Goal: Information Seeking & Learning: Learn about a topic

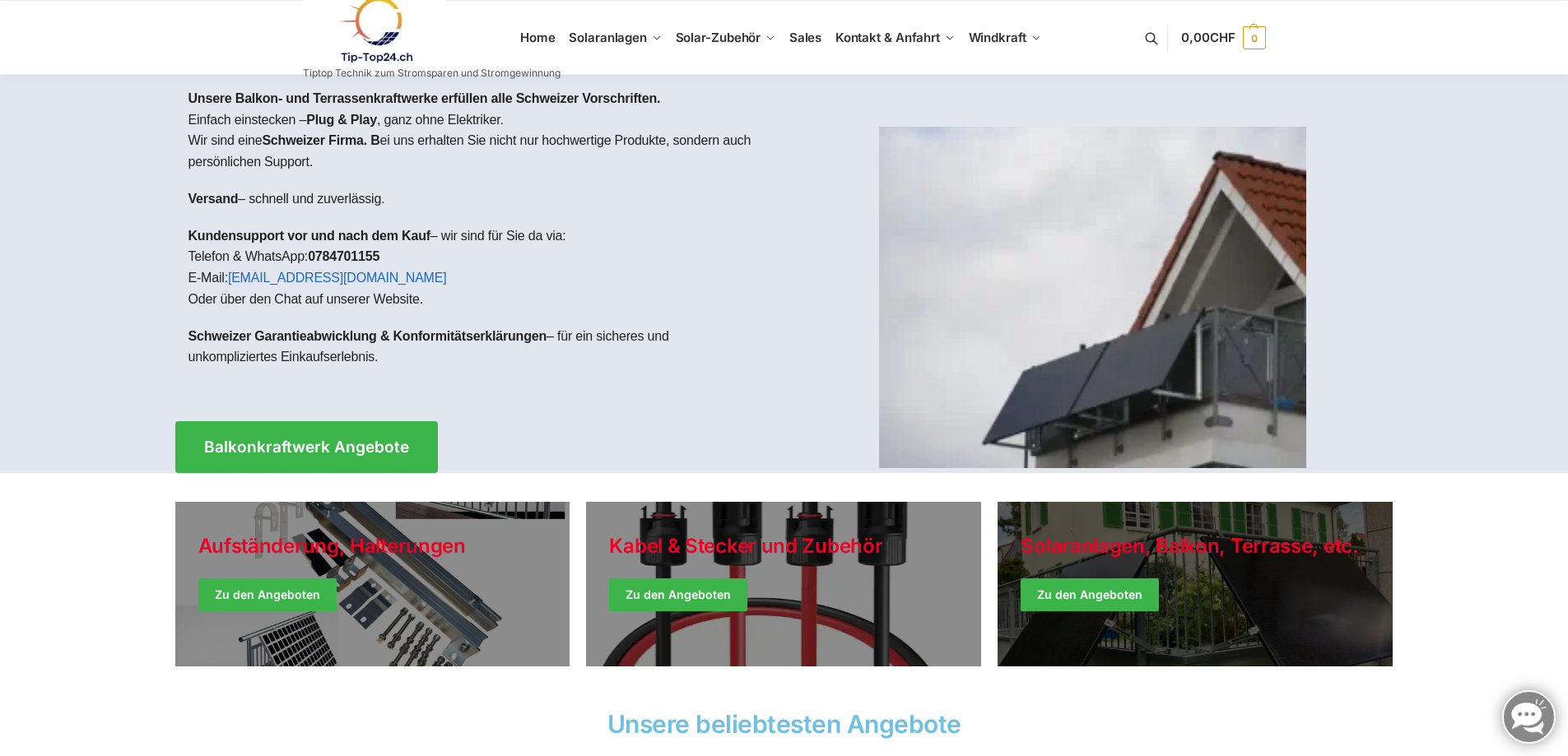
click at [1172, 560] on link "Winter Jackets" at bounding box center [1195, 583] width 395 height 164
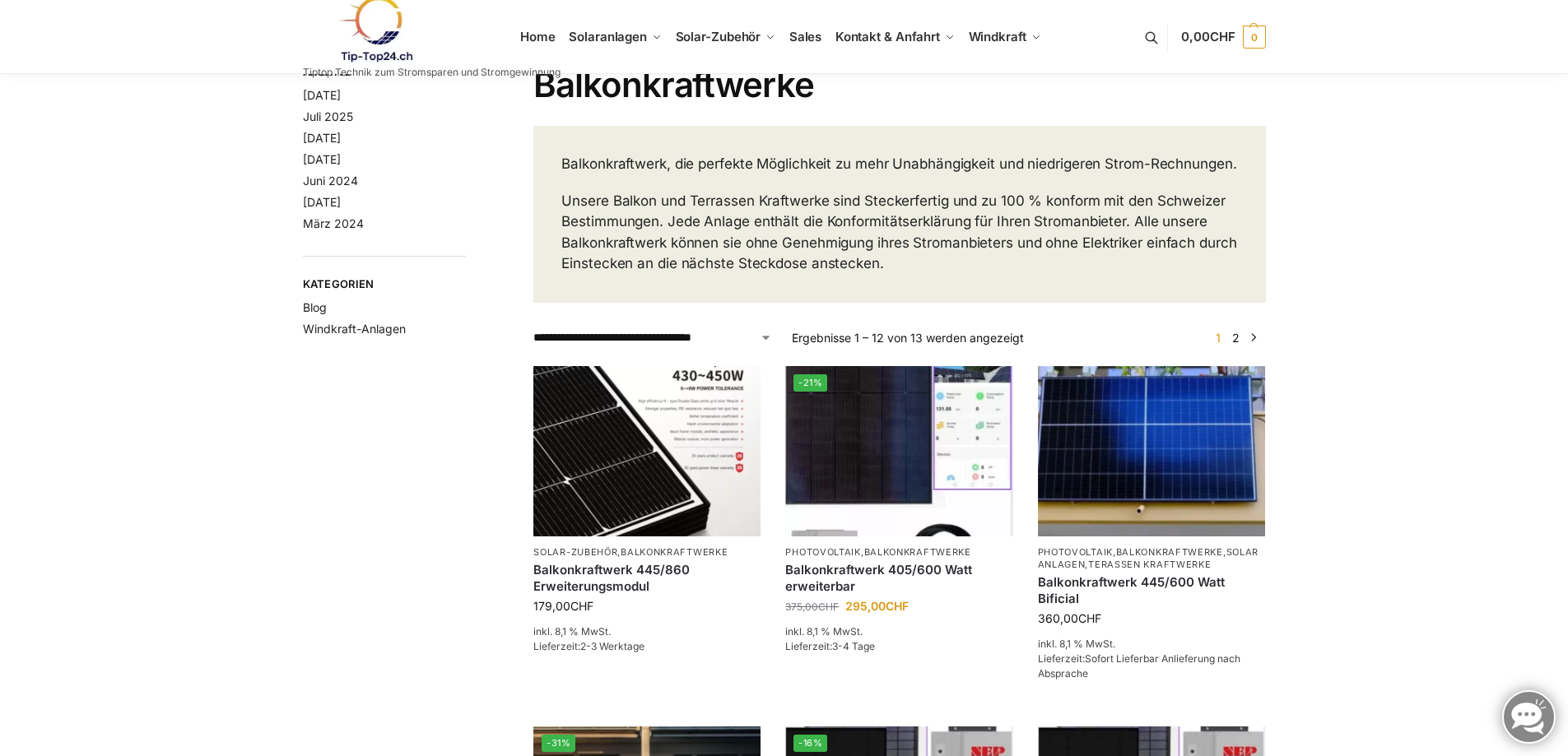
scroll to position [83, 0]
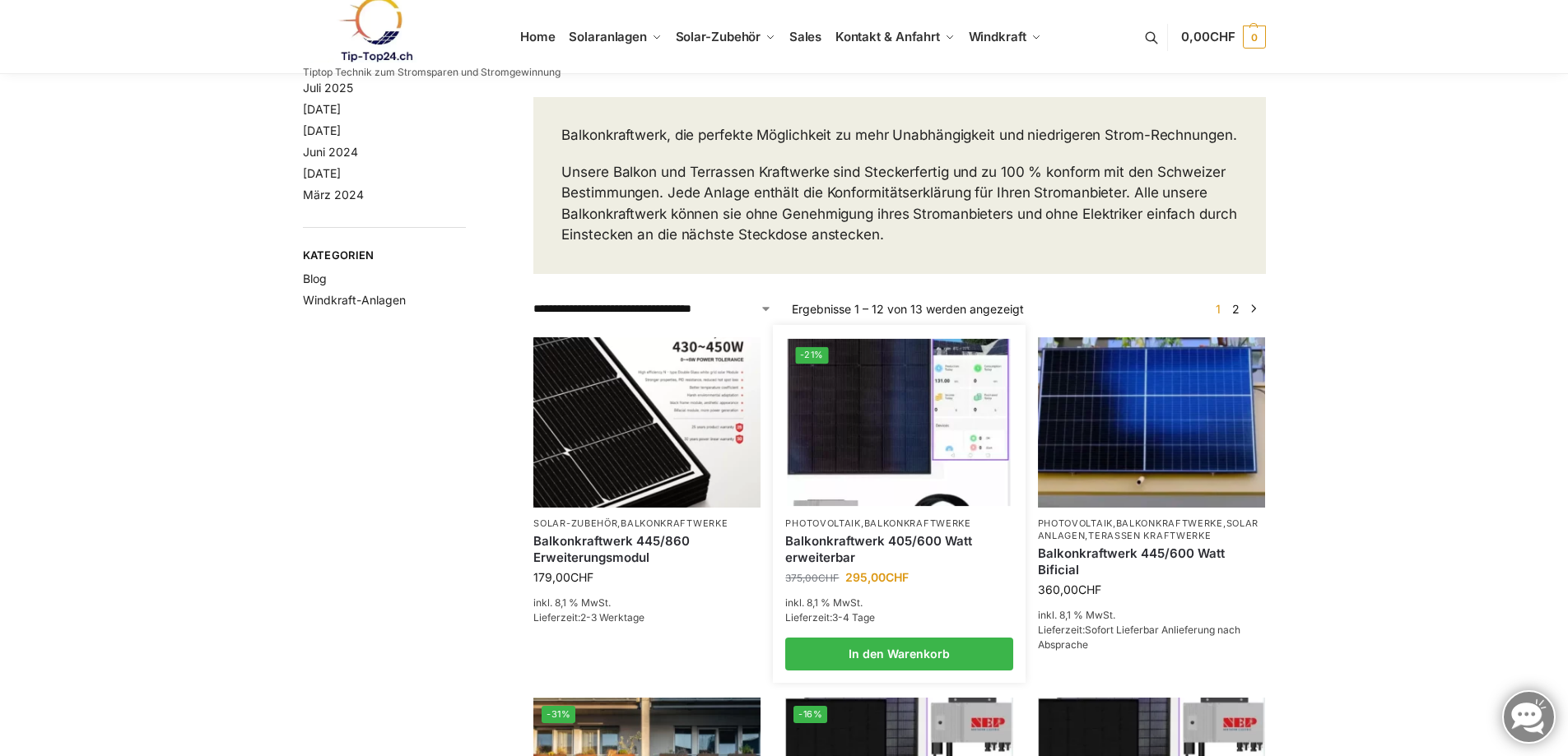
click at [867, 424] on img at bounding box center [899, 421] width 223 height 167
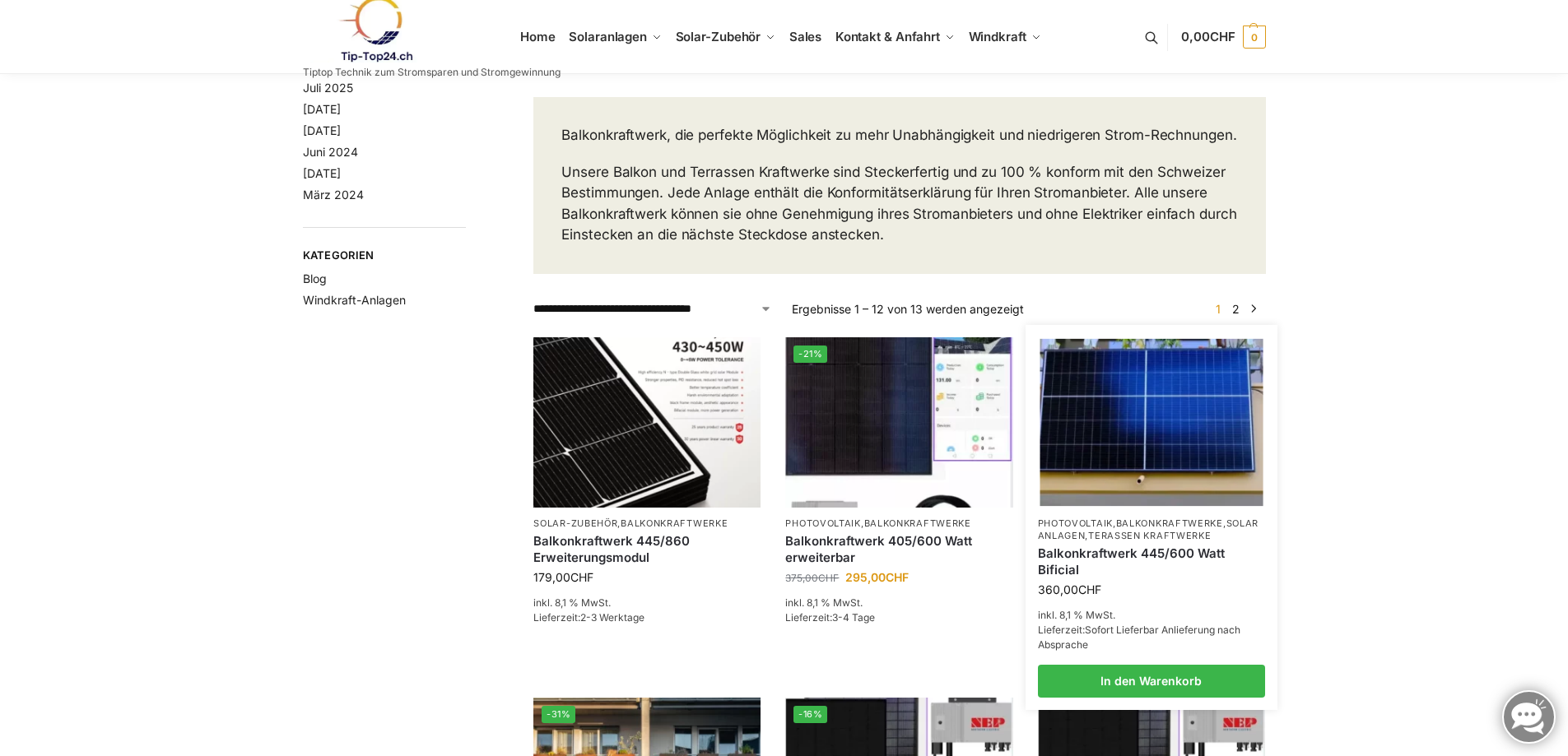
click at [1161, 458] on img at bounding box center [1151, 421] width 223 height 167
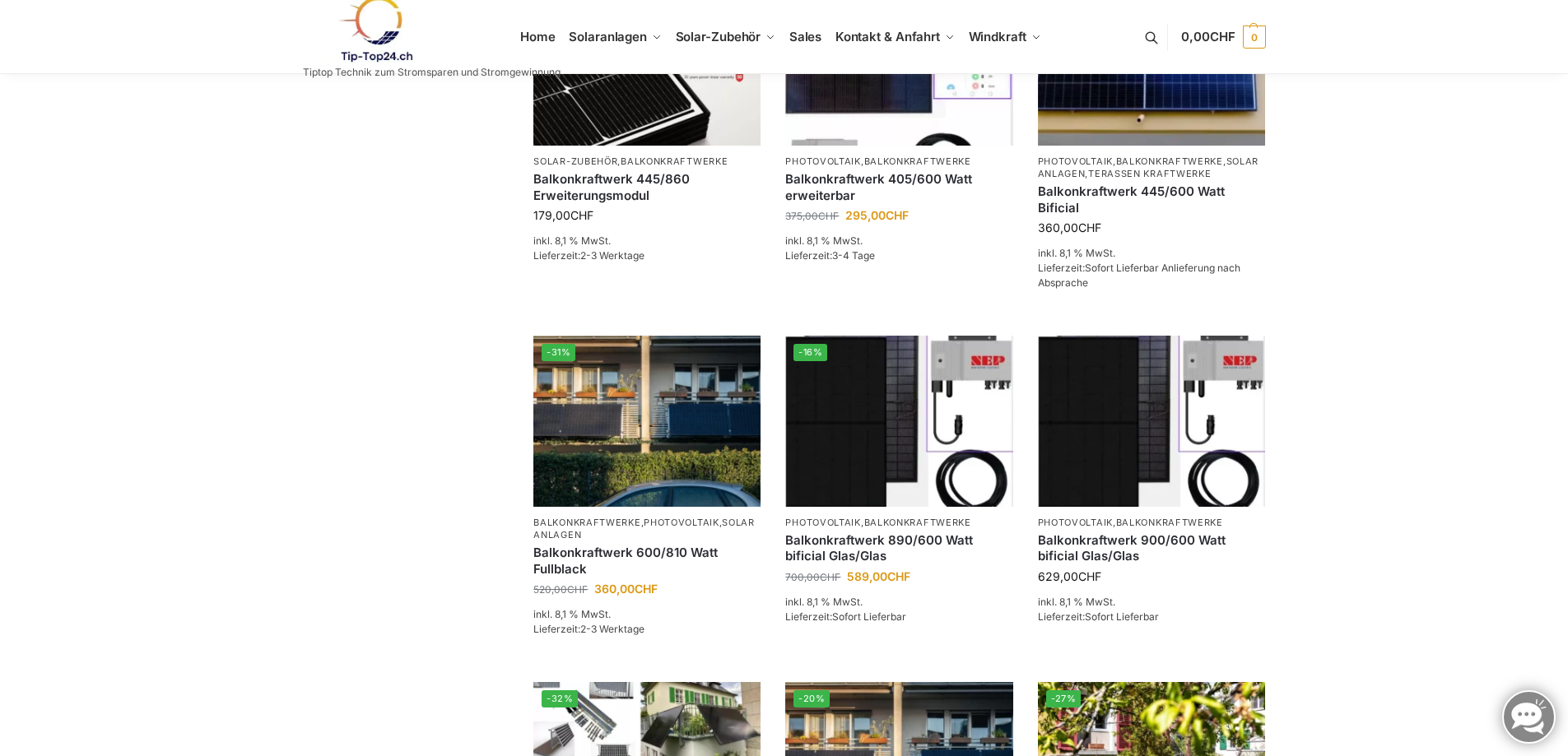
scroll to position [493, 0]
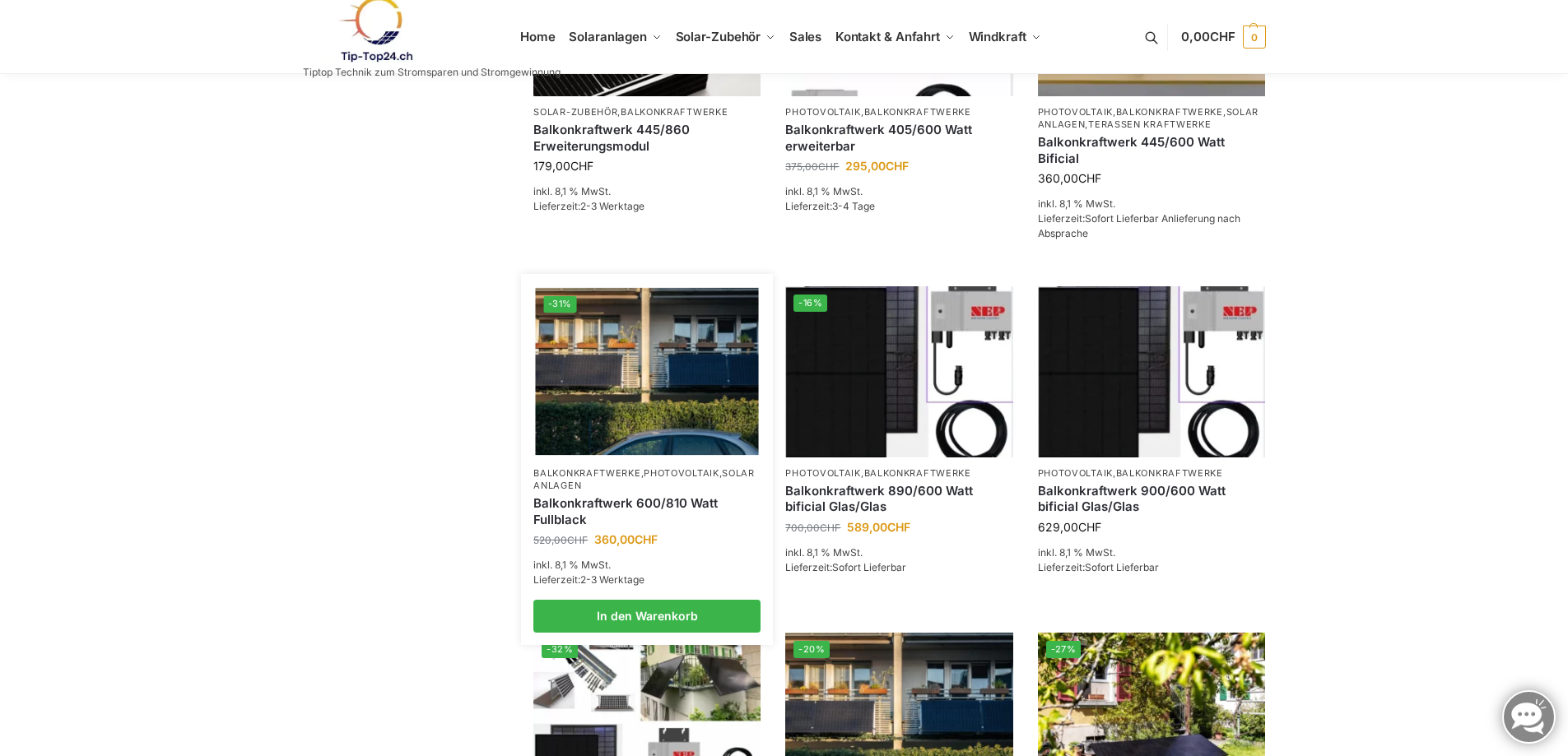
click at [634, 384] on img at bounding box center [647, 371] width 223 height 167
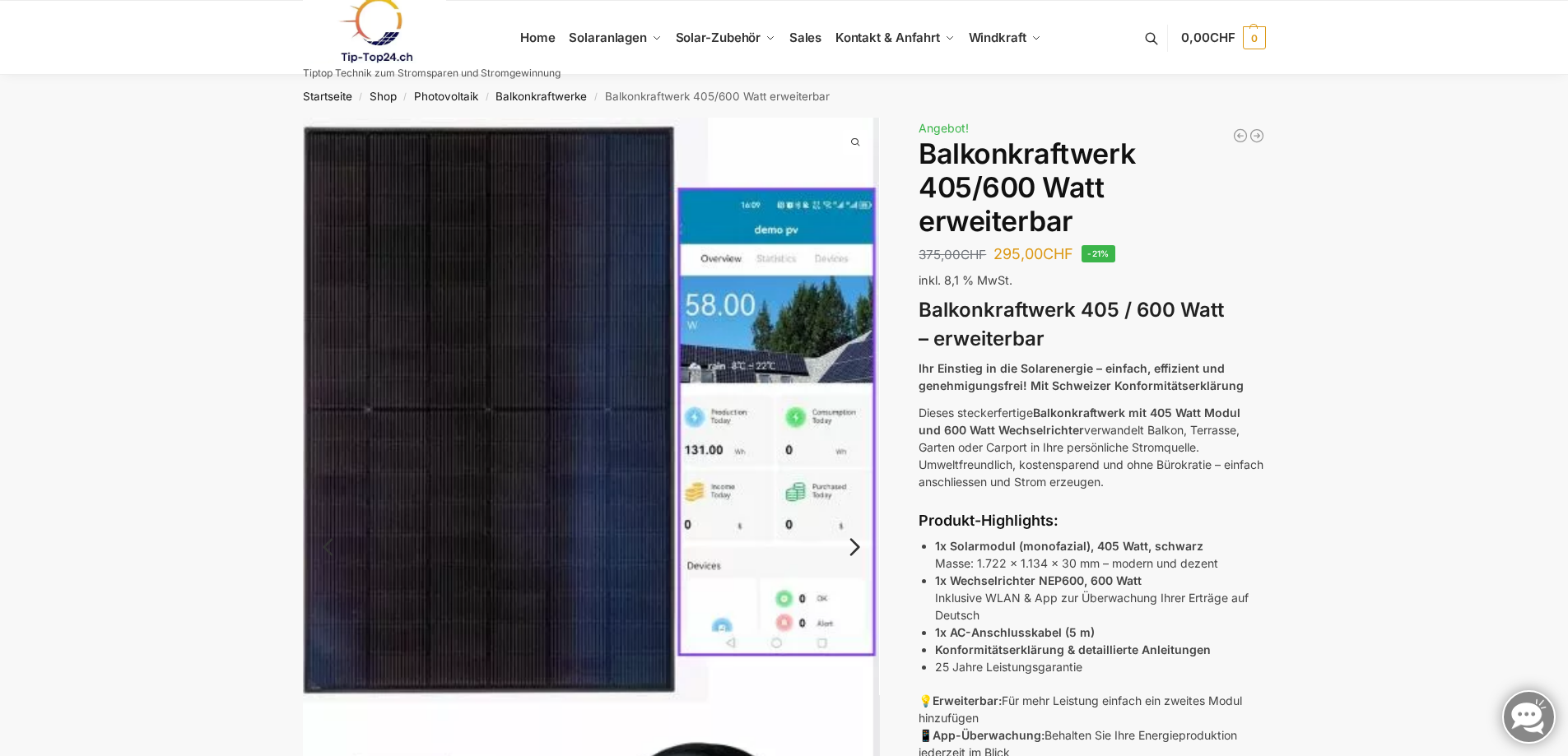
click at [852, 548] on link "Next" at bounding box center [851, 555] width 55 height 16
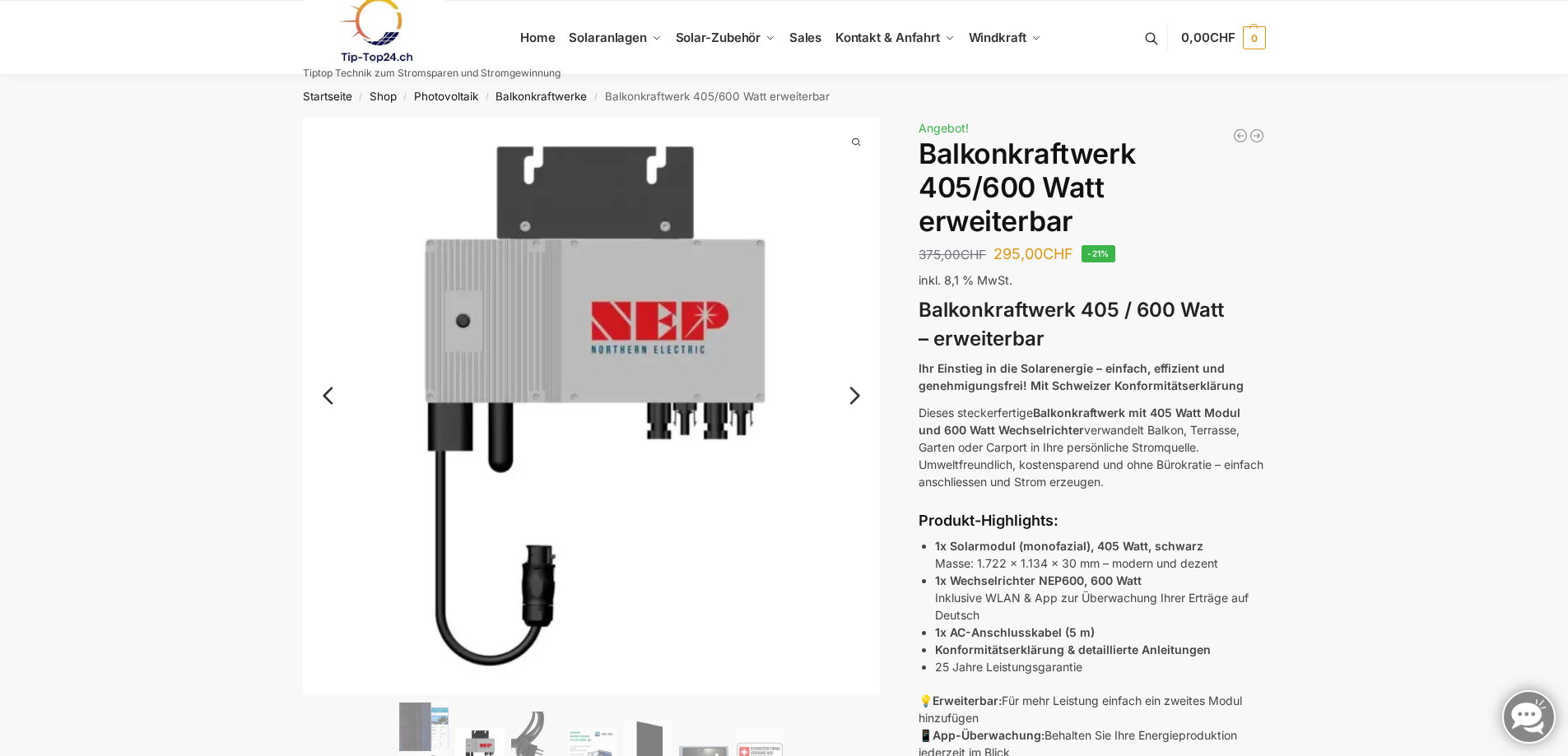
click at [854, 397] on link "Next" at bounding box center [851, 403] width 55 height 16
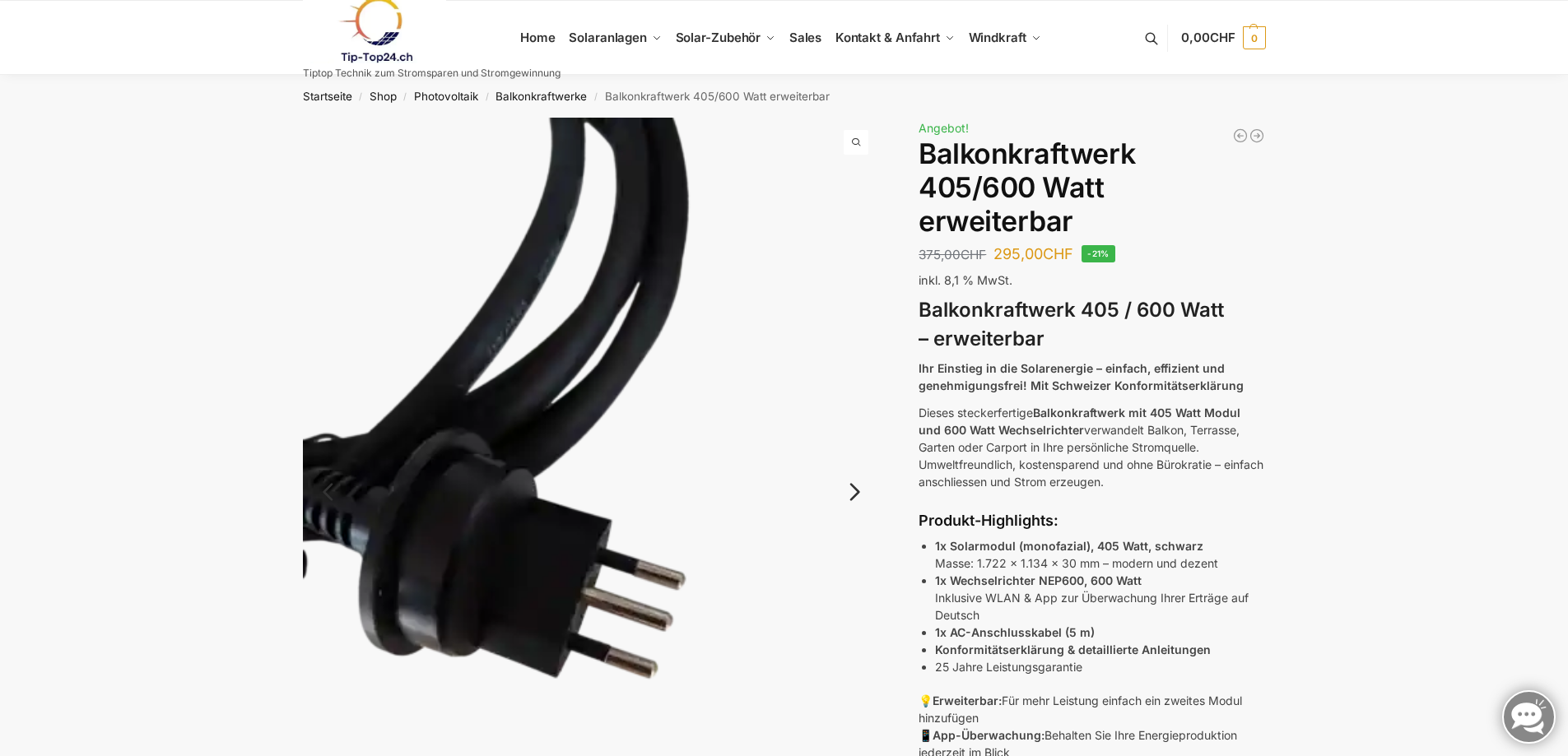
click at [858, 492] on link "Next" at bounding box center [851, 500] width 55 height 16
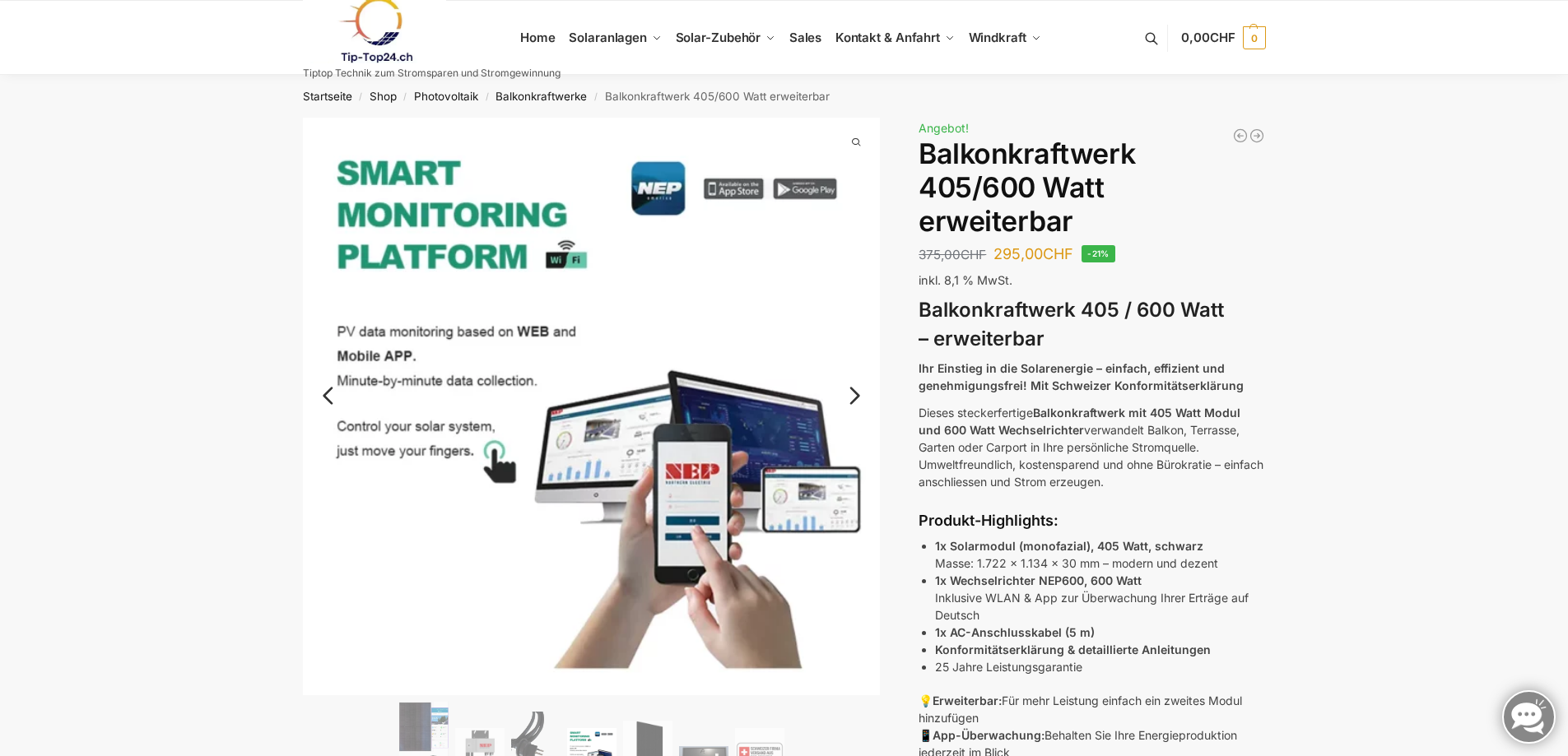
click at [846, 401] on link "Next" at bounding box center [851, 403] width 55 height 16
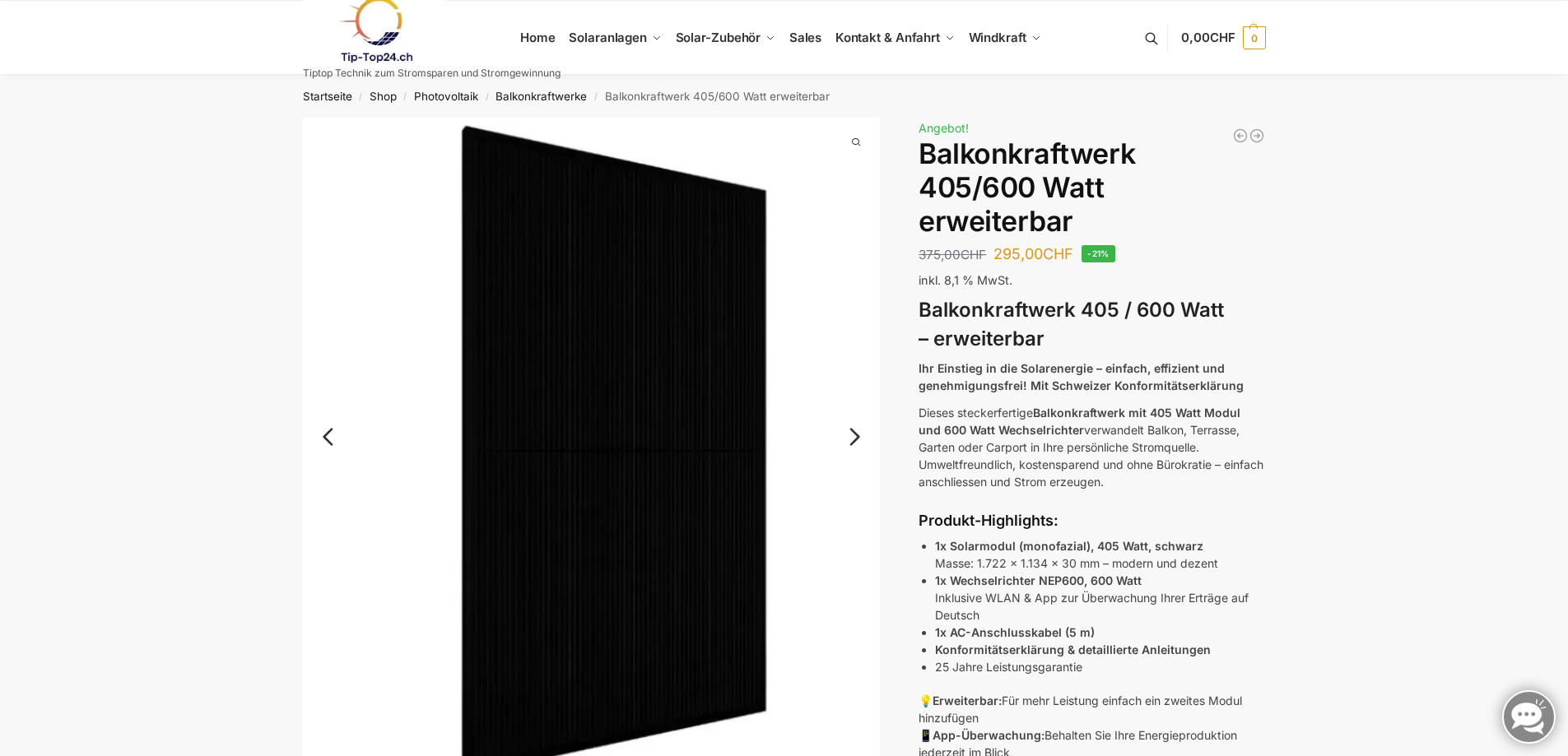
click at [850, 437] on link "Next" at bounding box center [851, 444] width 55 height 16
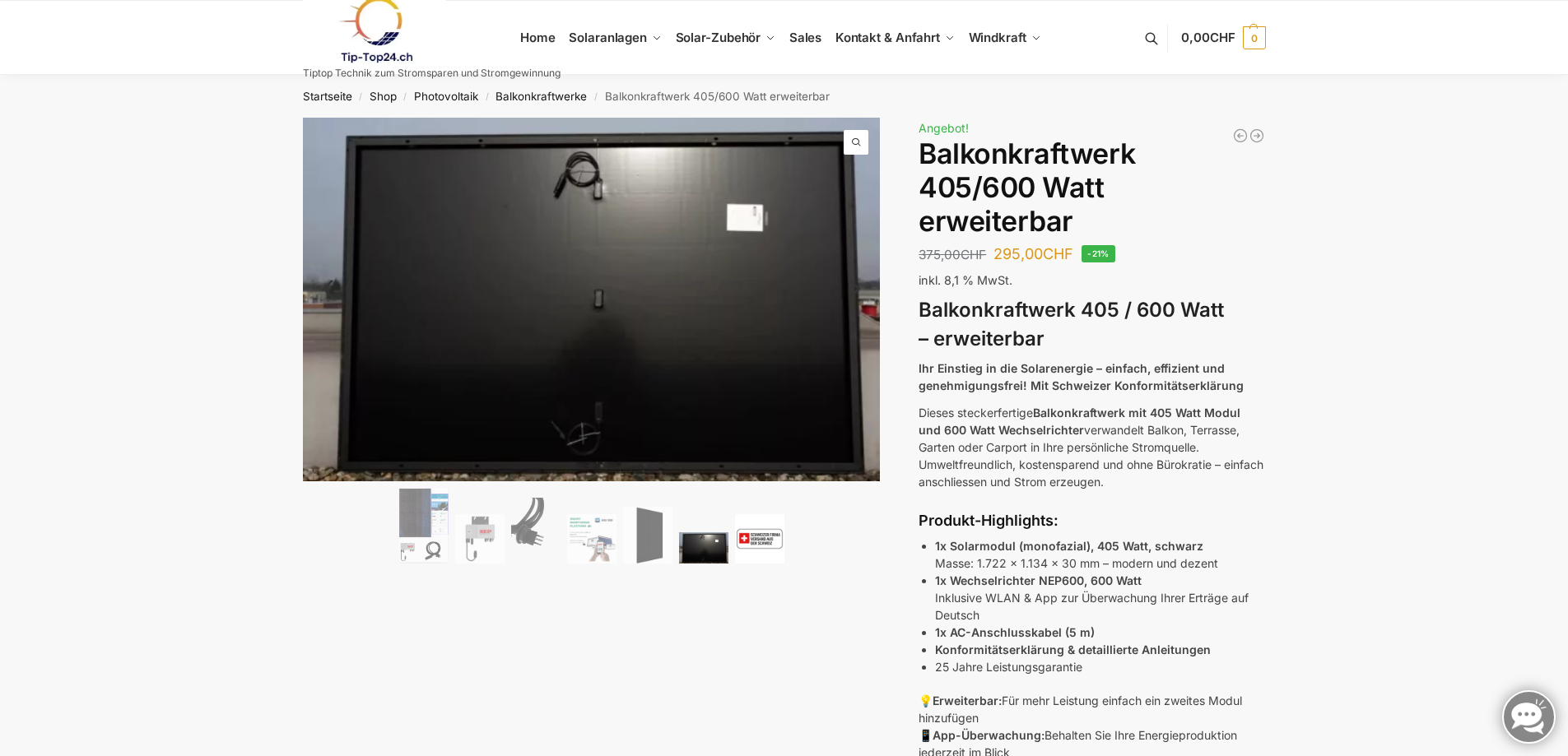
click at [771, 536] on img at bounding box center [759, 538] width 49 height 49
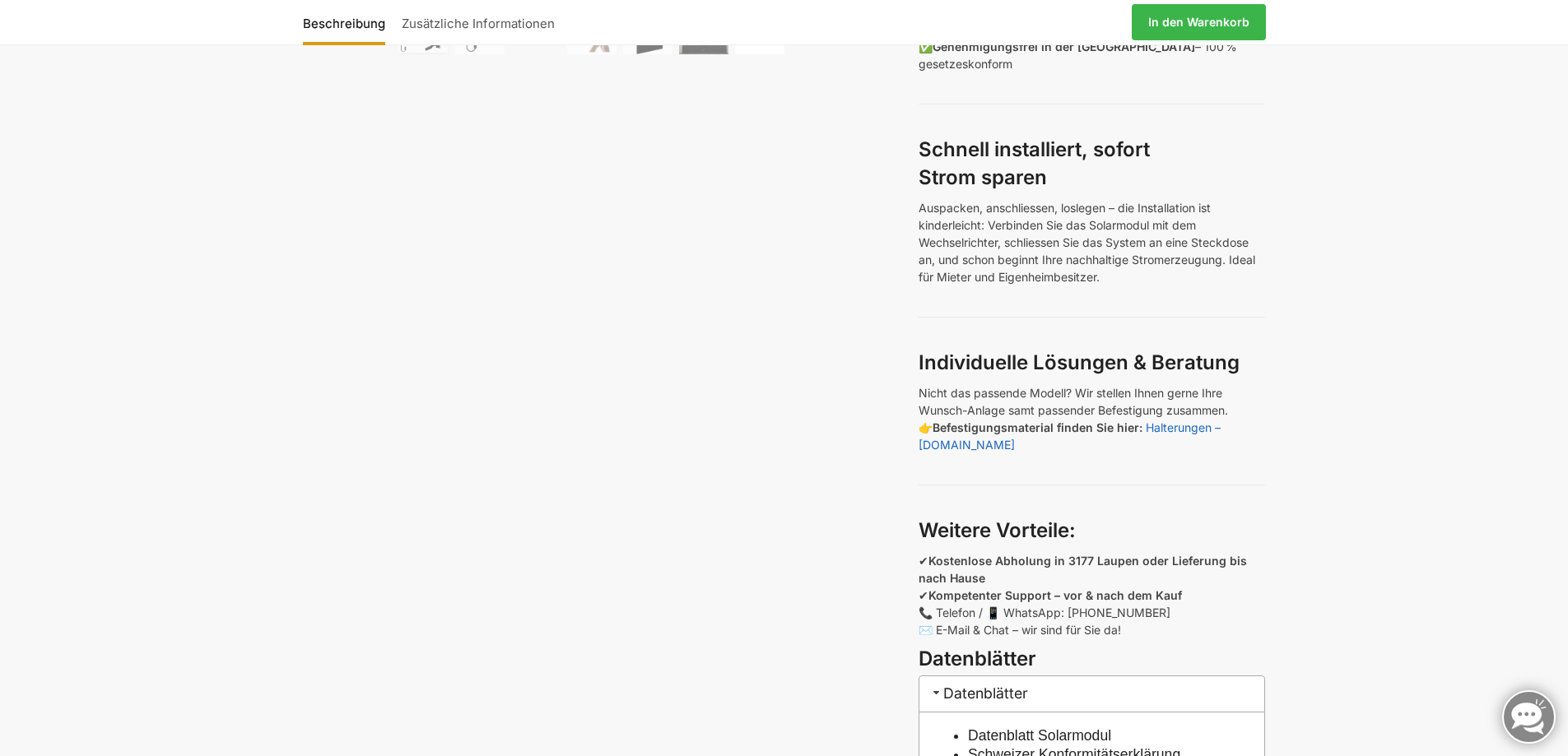
scroll to position [905, 0]
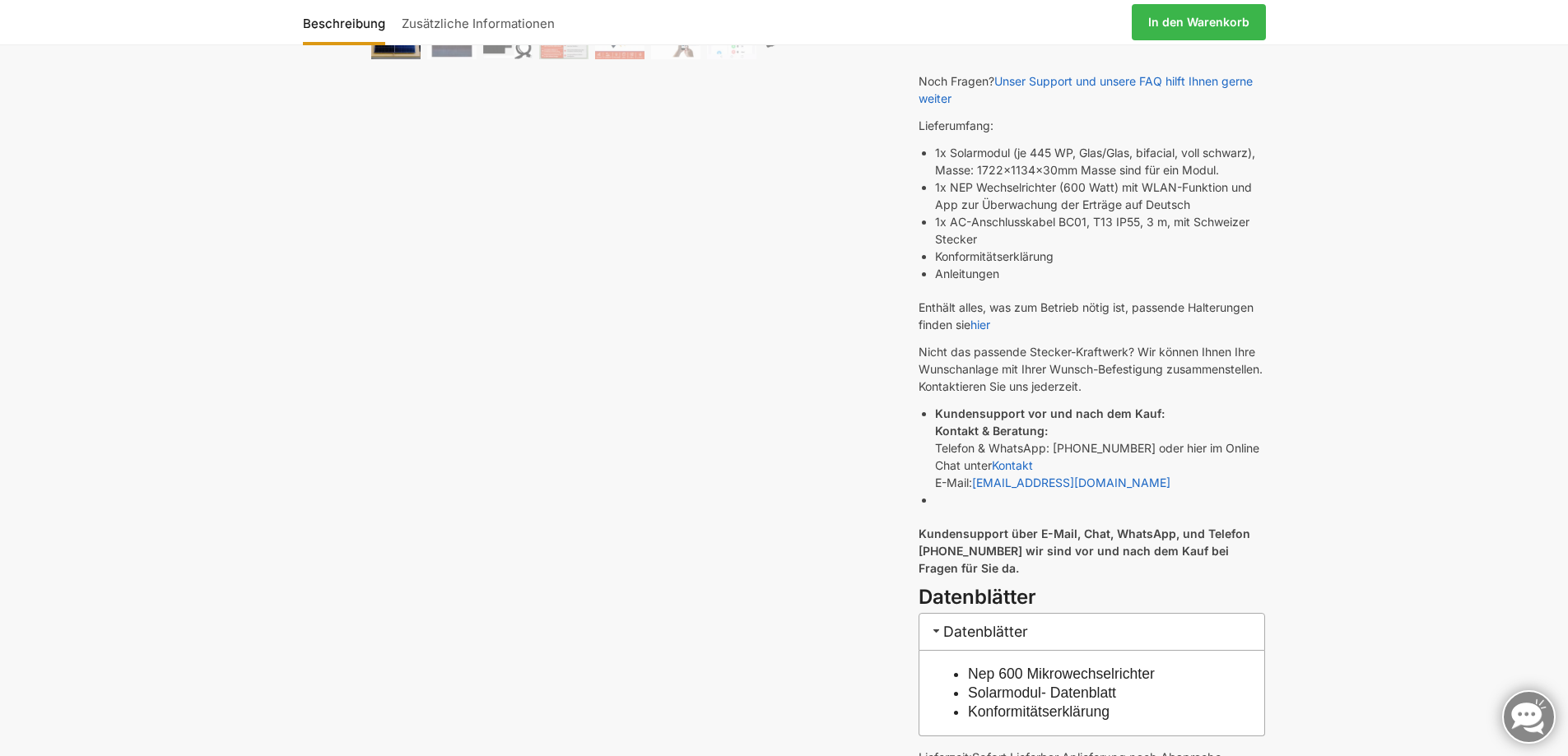
scroll to position [576, 0]
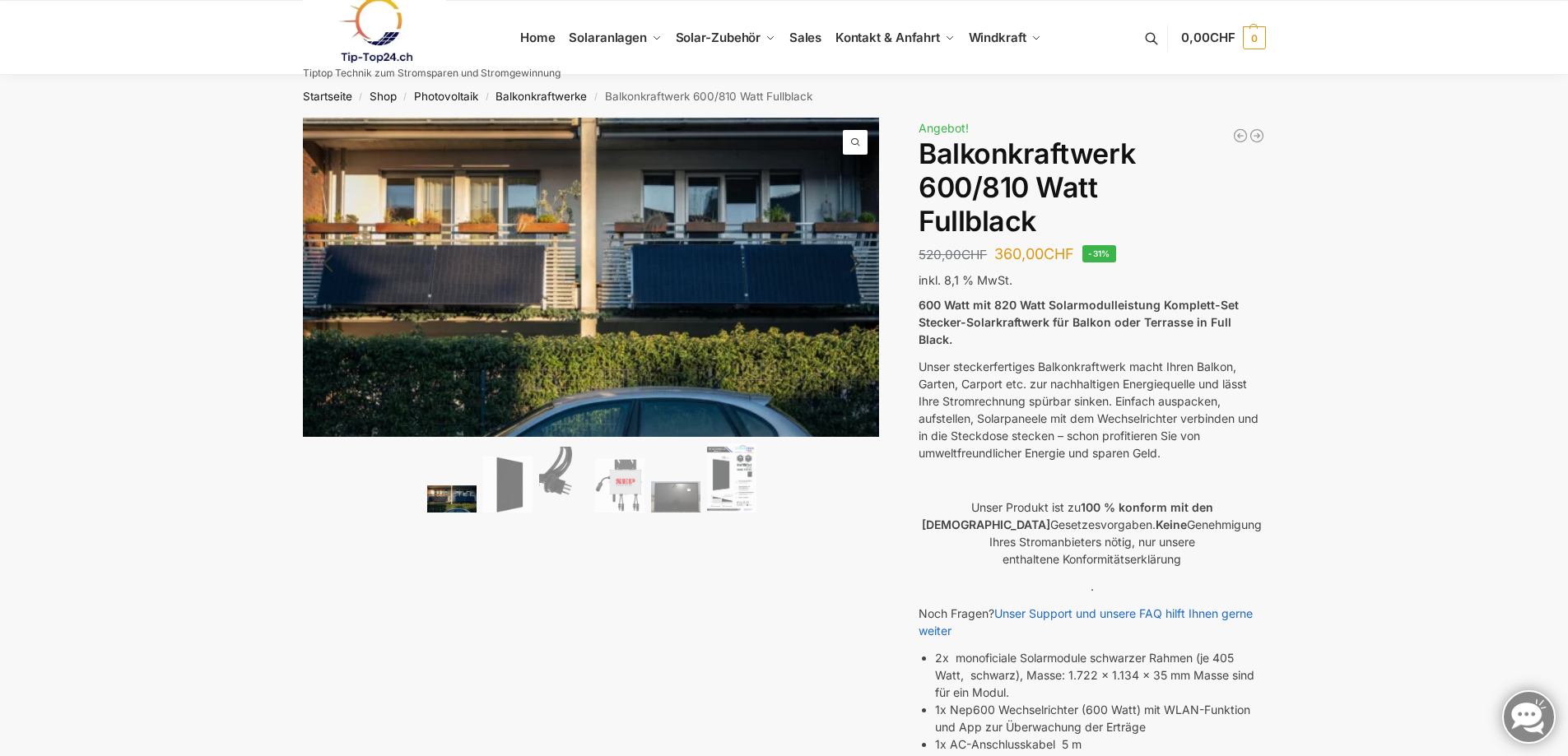
click at [855, 263] on link "Next" at bounding box center [851, 271] width 55 height 16
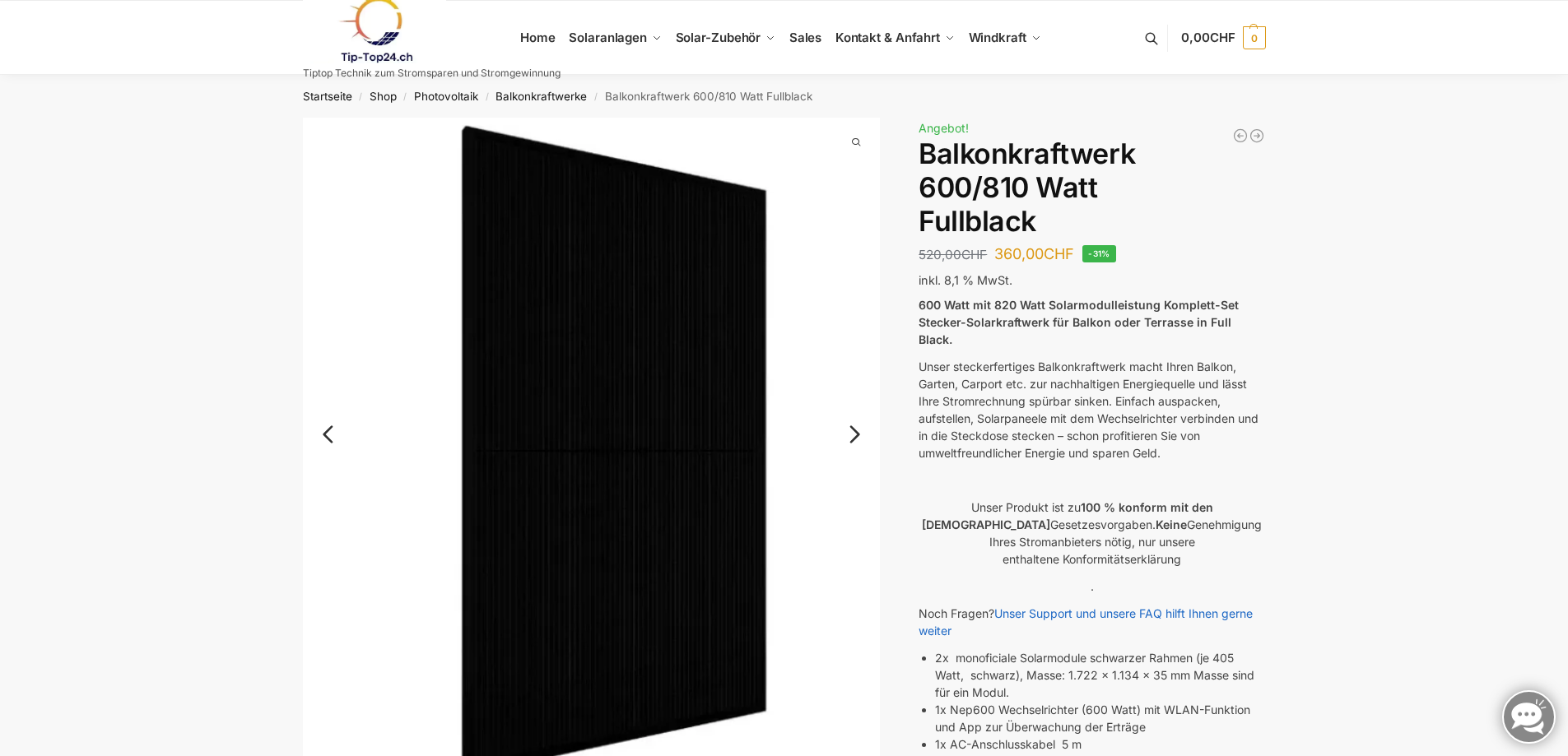
click at [852, 436] on link "Next" at bounding box center [851, 442] width 55 height 16
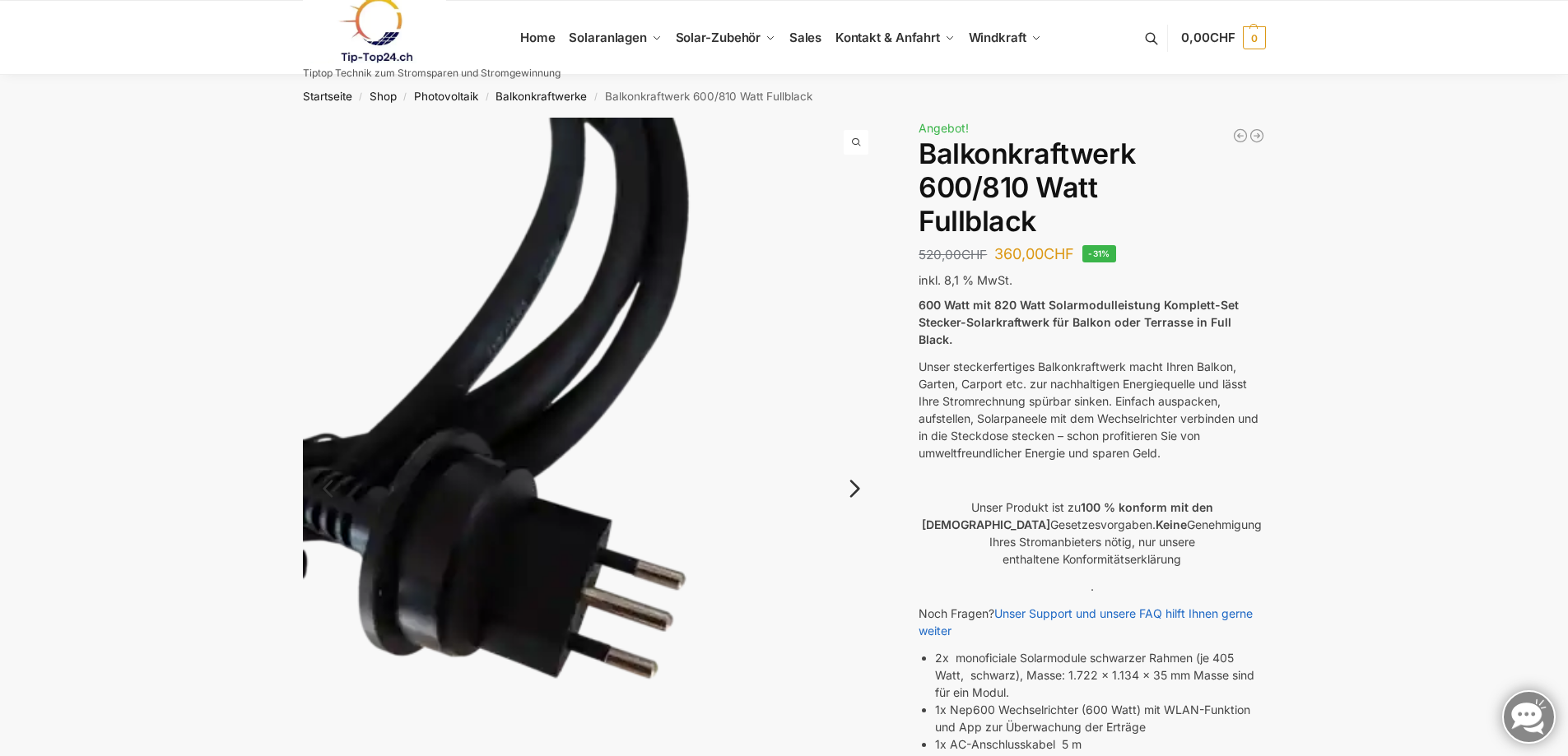
click at [856, 489] on link "Next" at bounding box center [851, 496] width 55 height 16
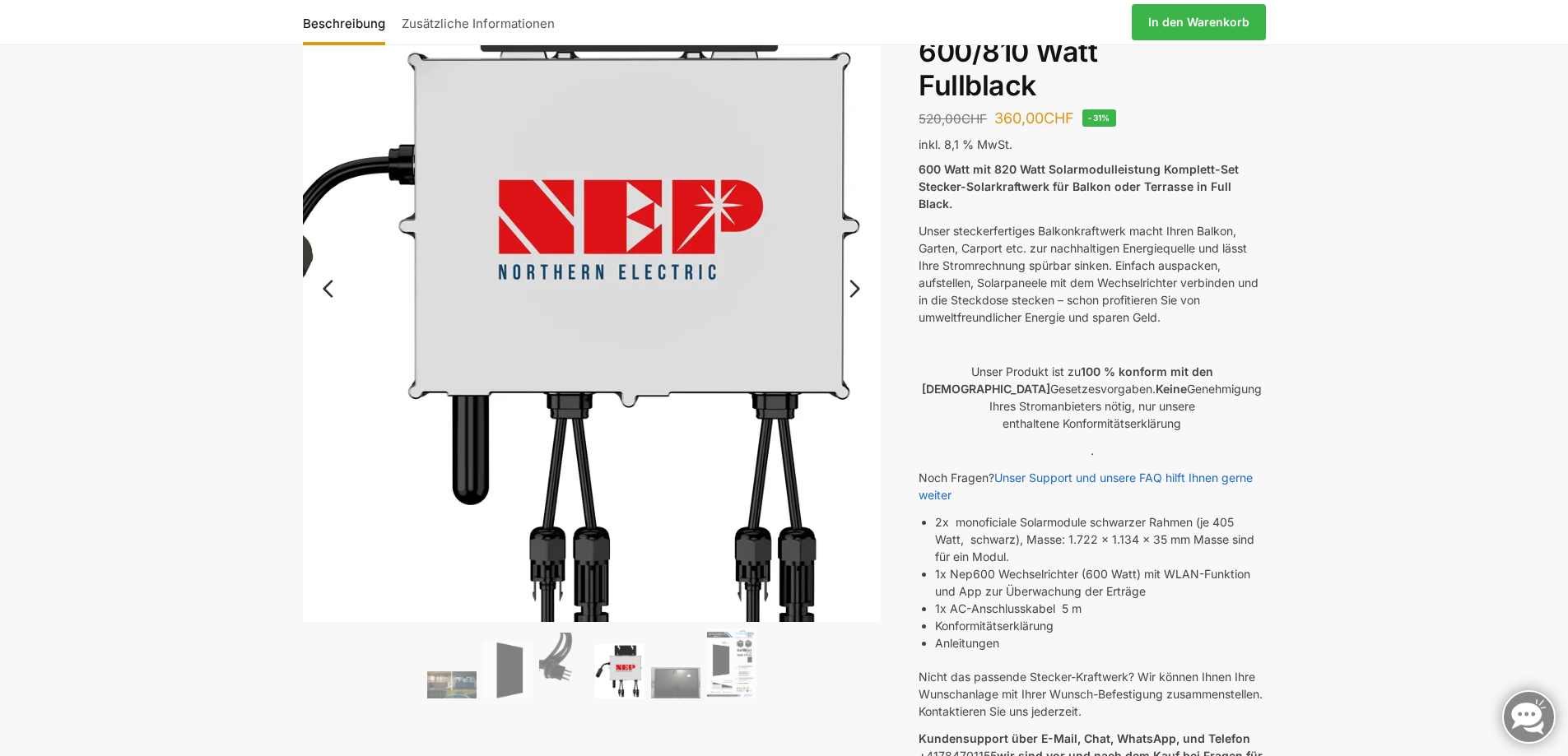
scroll to position [164, 0]
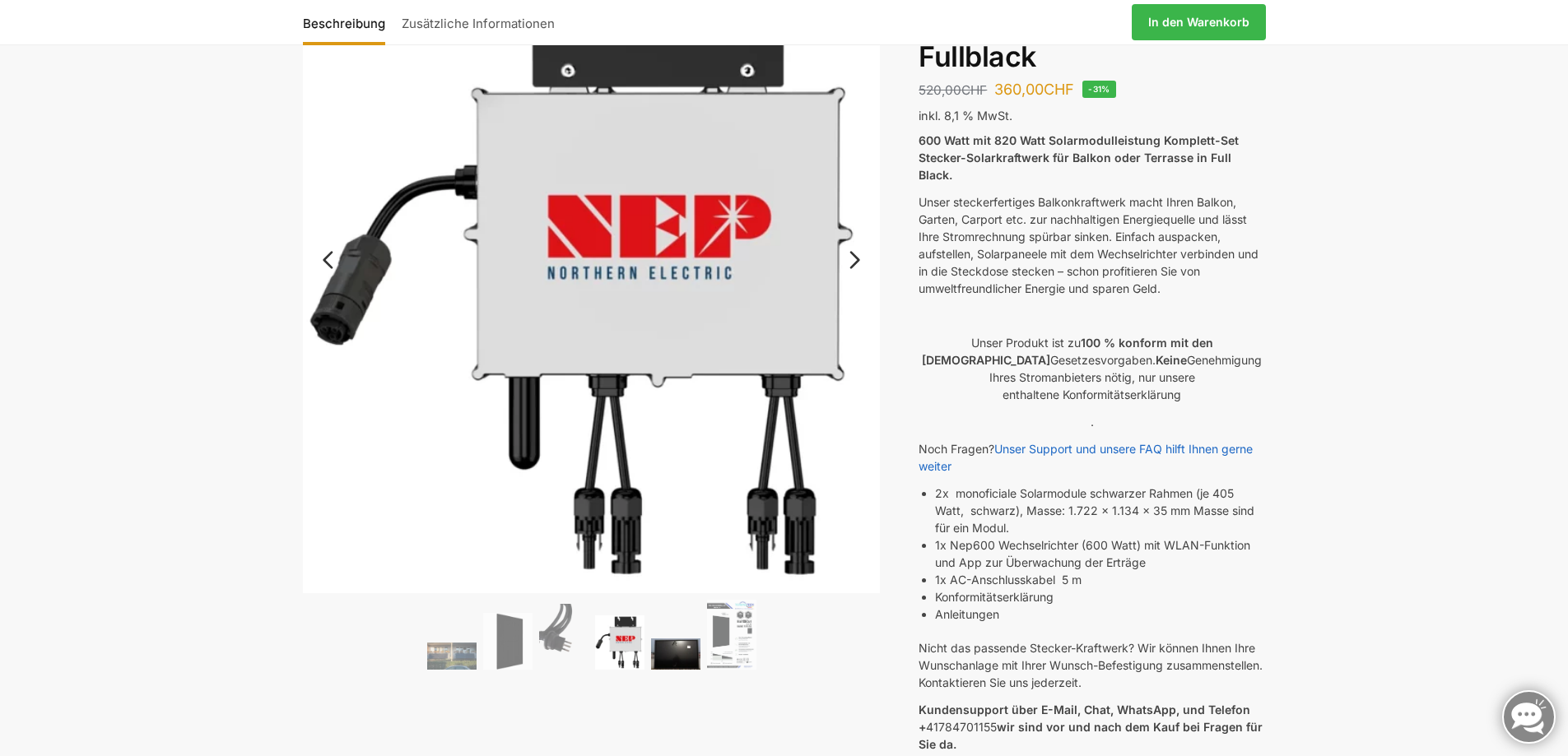
click at [675, 649] on img at bounding box center [675, 653] width 49 height 32
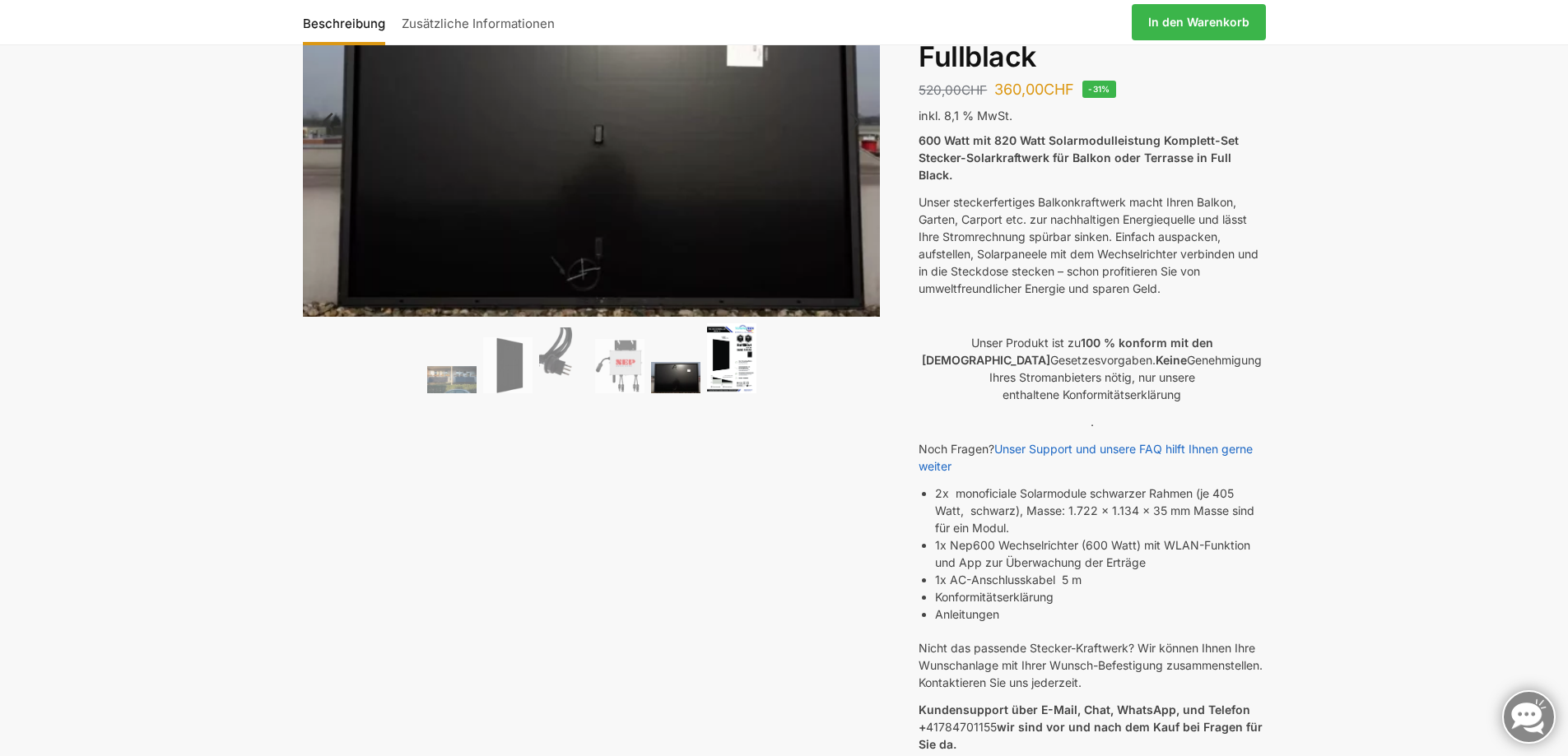
click at [725, 353] on img at bounding box center [731, 358] width 49 height 70
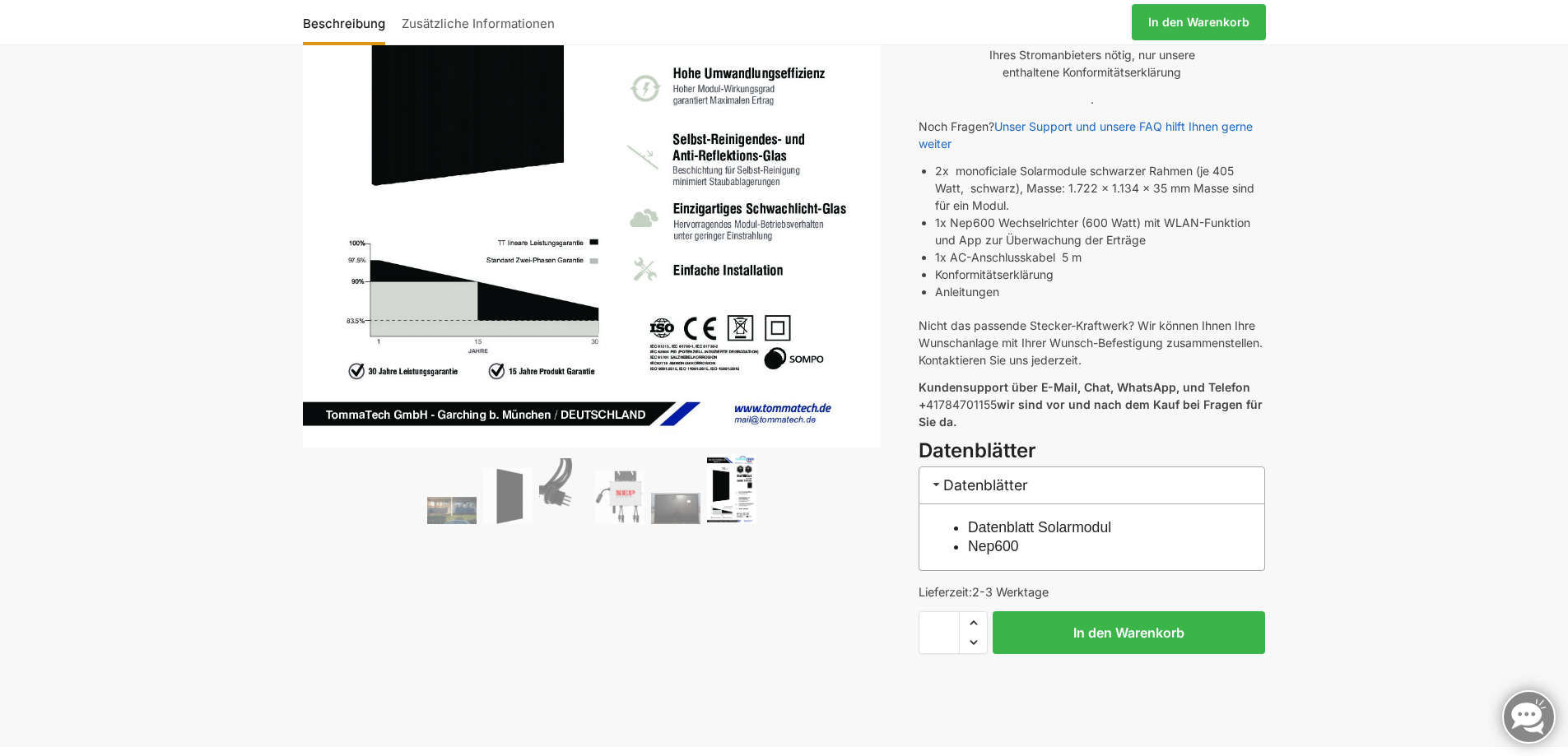
scroll to position [452, 0]
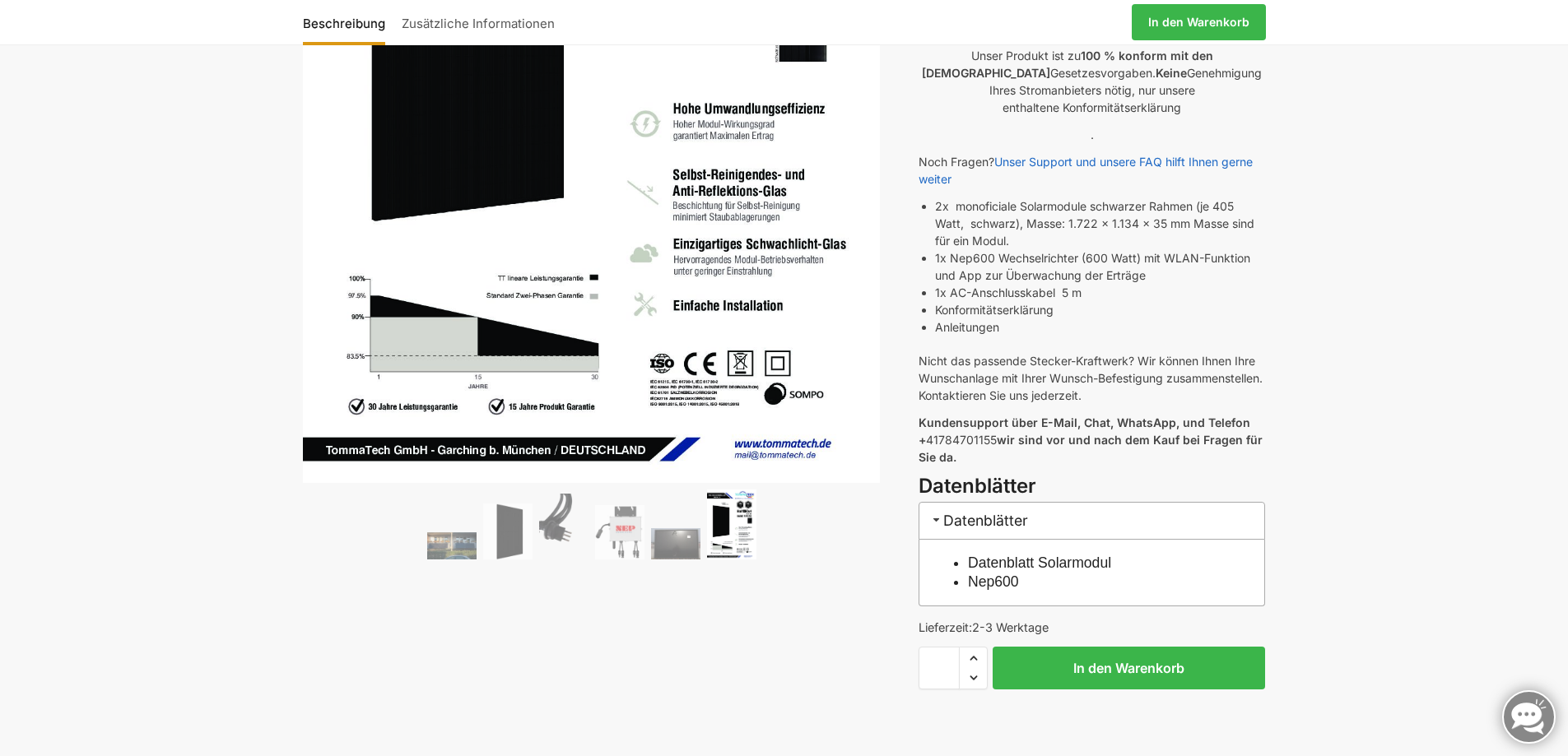
click at [1020, 555] on link "Datenblatt Solarmodul" at bounding box center [1038, 562] width 143 height 16
